Goal: Communication & Community: Ask a question

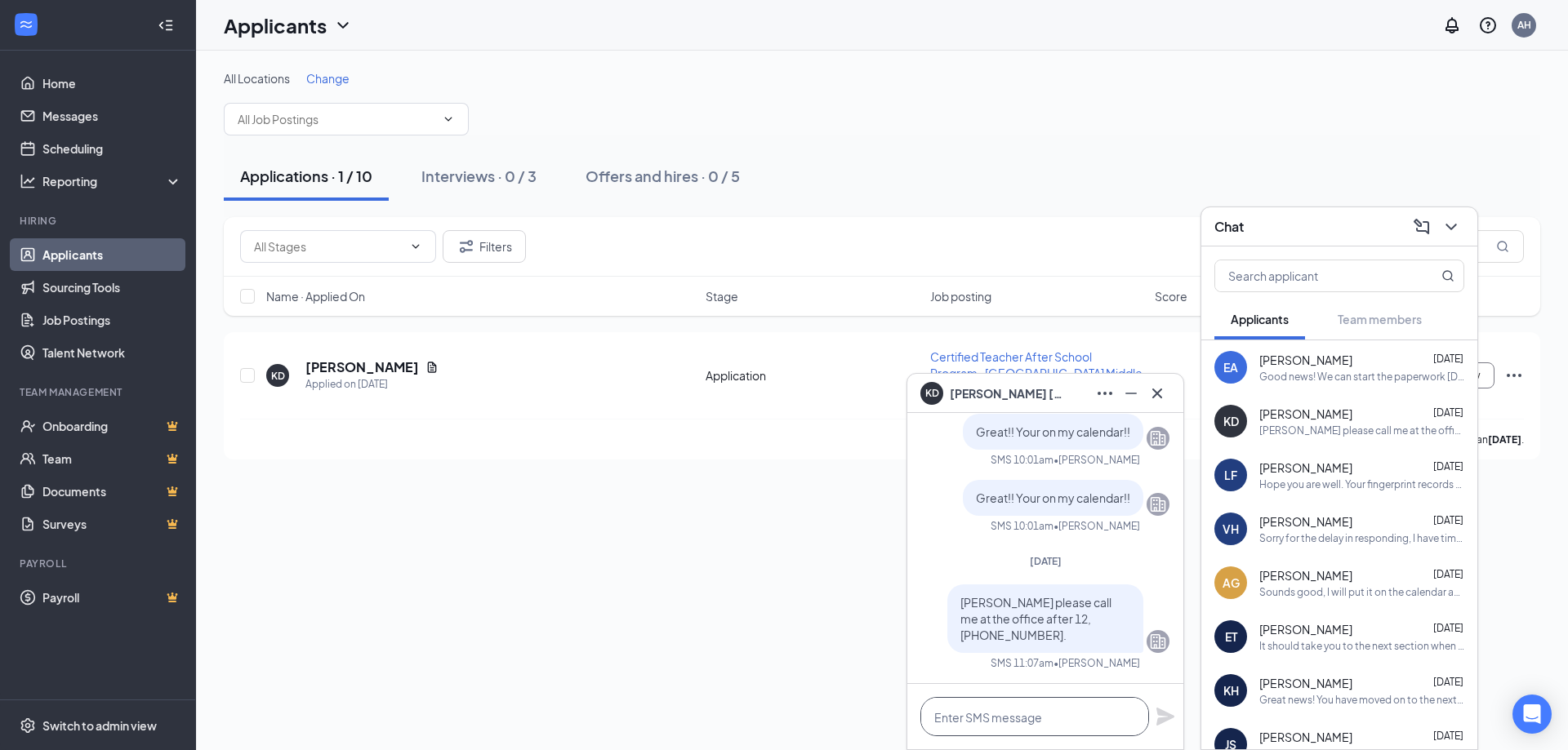
click at [972, 715] on textarea at bounding box center [1035, 716] width 229 height 39
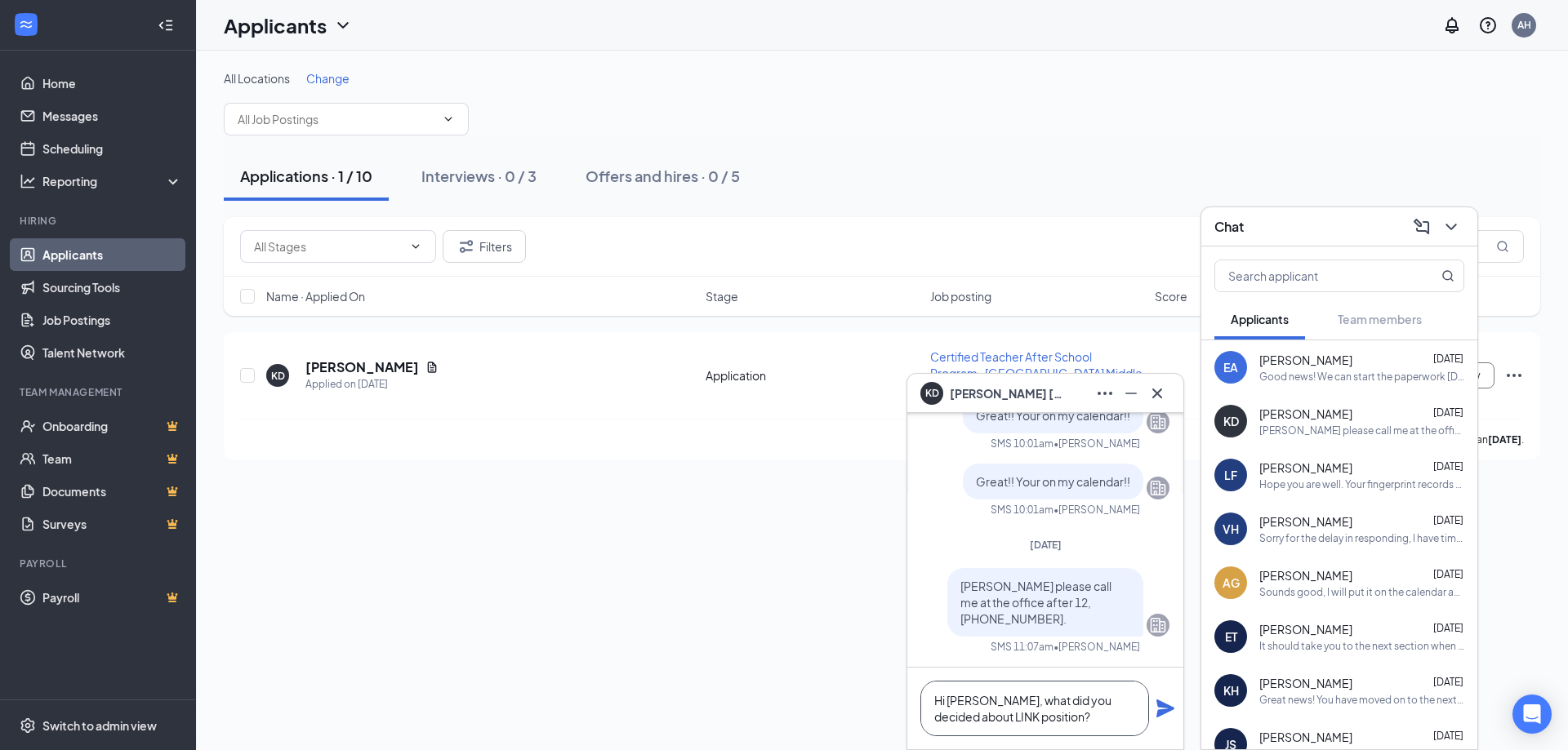
type textarea "Hi [PERSON_NAME], what did you decided about LINK position?"
click at [1168, 710] on icon "Plane" at bounding box center [1165, 709] width 18 height 18
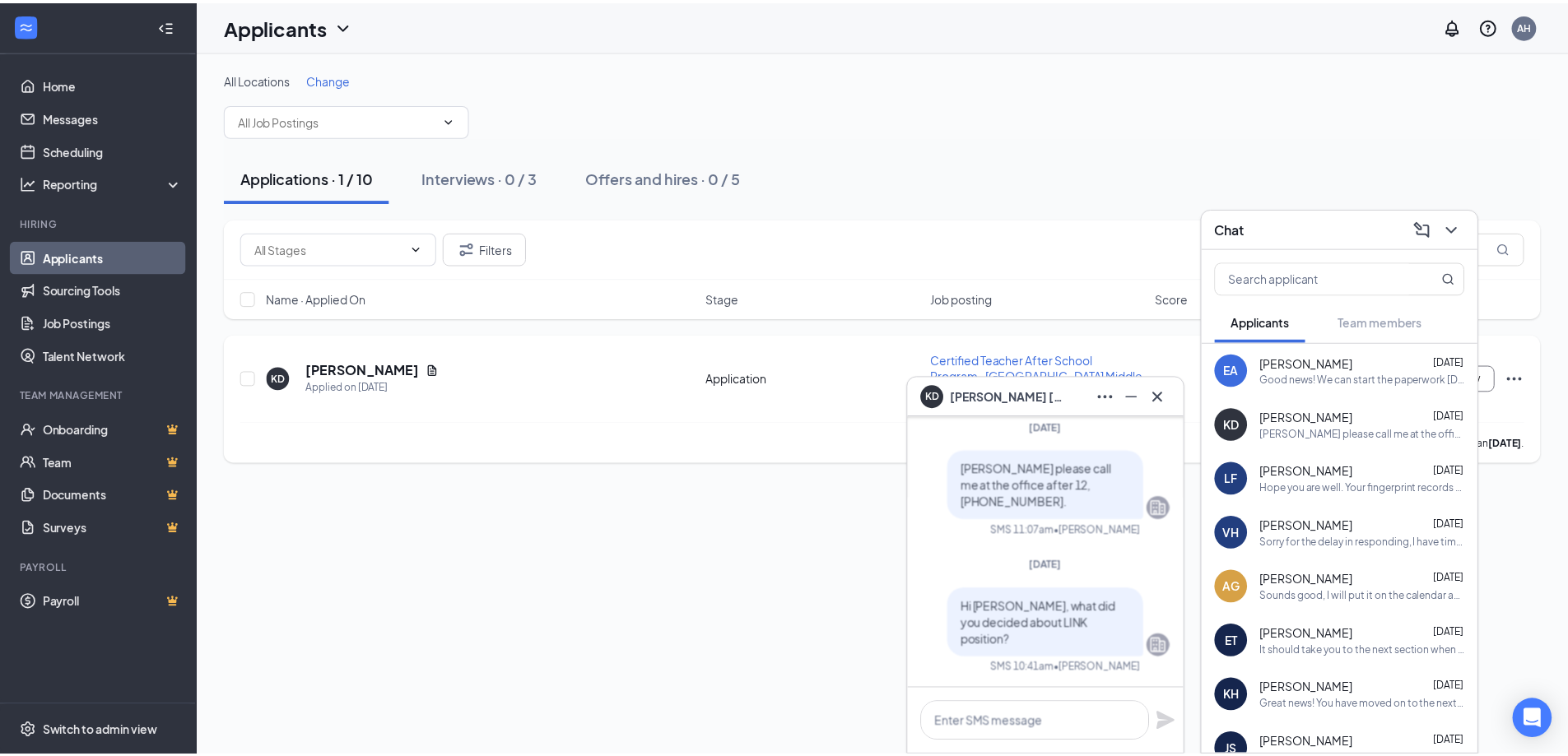
scroll to position [0, 0]
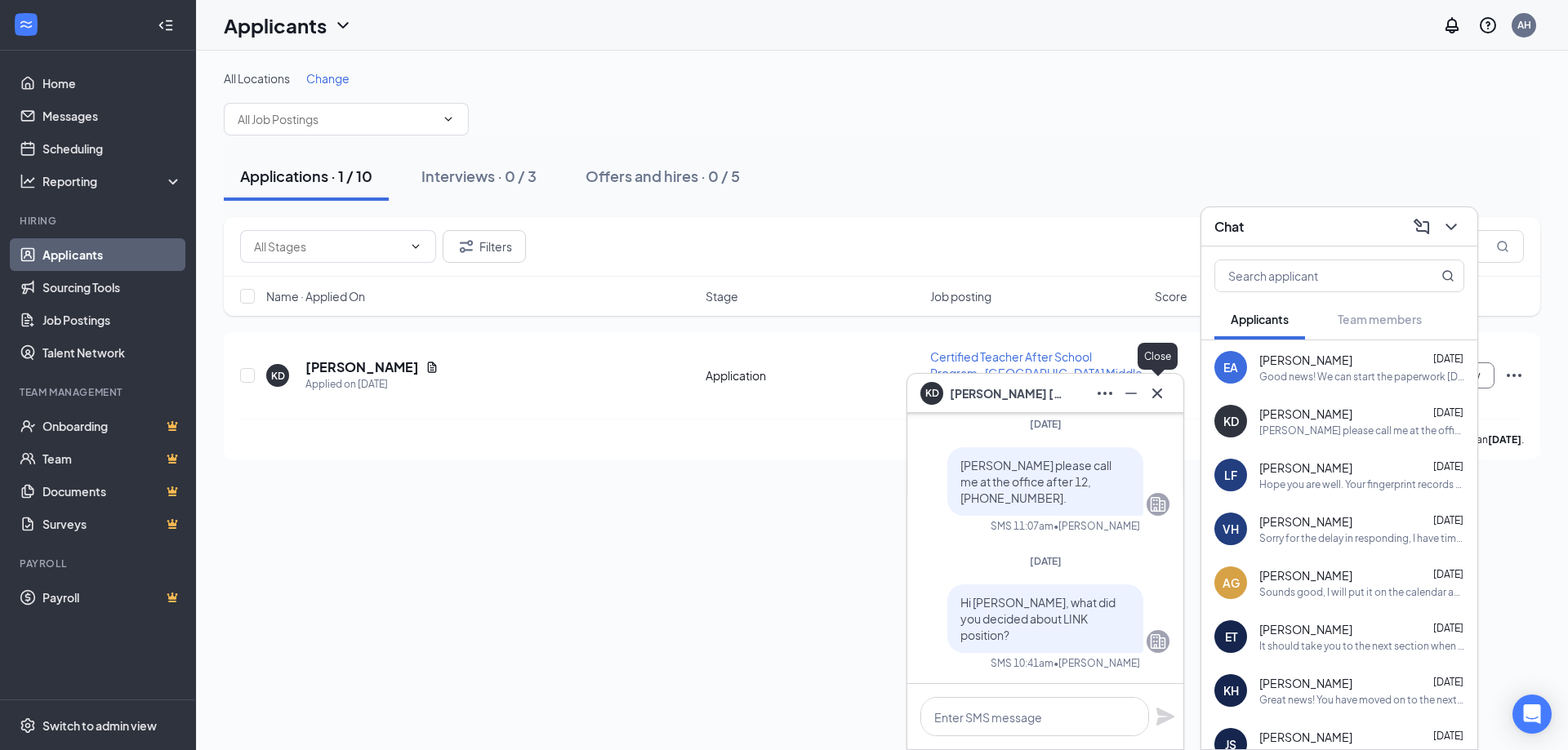
click at [1159, 397] on icon "Cross" at bounding box center [1157, 393] width 20 height 20
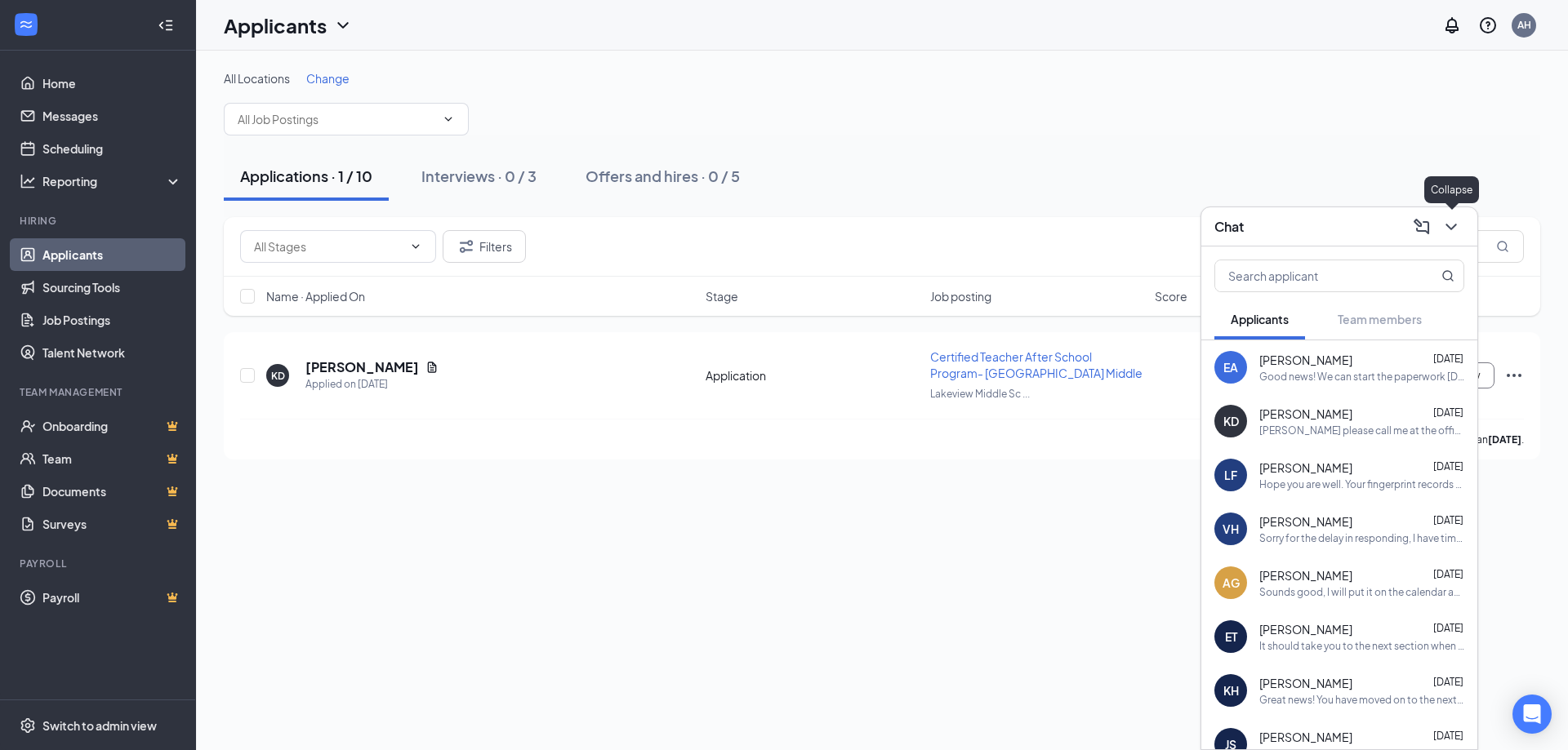
click at [1456, 230] on icon "ChevronDown" at bounding box center [1451, 226] width 20 height 20
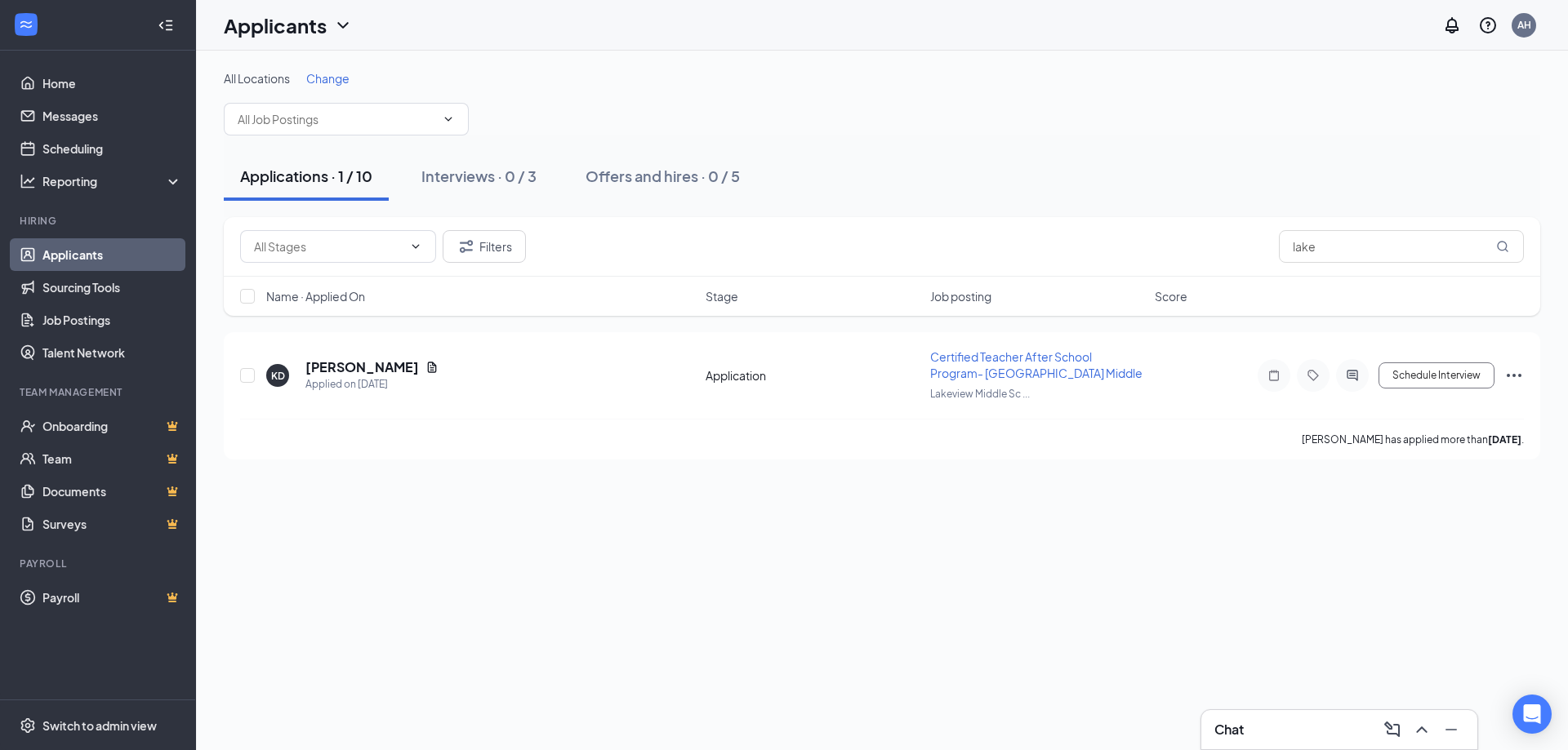
click at [284, 179] on div "Applications · 1 / 10" at bounding box center [306, 176] width 132 height 21
drag, startPoint x: 1328, startPoint y: 249, endPoint x: 1211, endPoint y: 251, distance: 117.0
click at [1211, 251] on div "Filters lake" at bounding box center [882, 246] width 1284 height 33
